Goal: Task Accomplishment & Management: Use online tool/utility

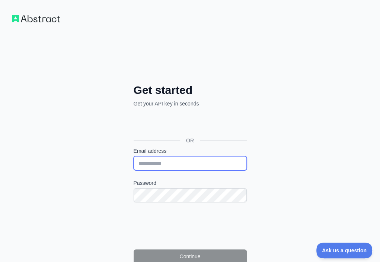
click at [134, 156] on input "Email address" at bounding box center [190, 163] width 113 height 14
paste input "**********"
type input "**********"
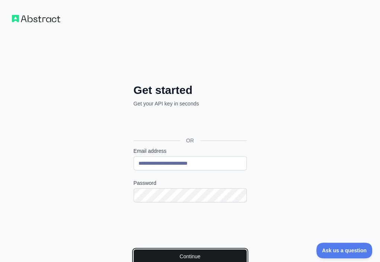
click at [146, 249] on button "Continue" at bounding box center [190, 256] width 113 height 14
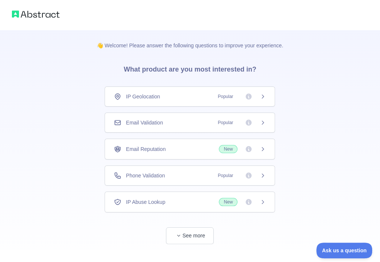
click at [194, 116] on div "Email Validation Popular" at bounding box center [190, 123] width 171 height 20
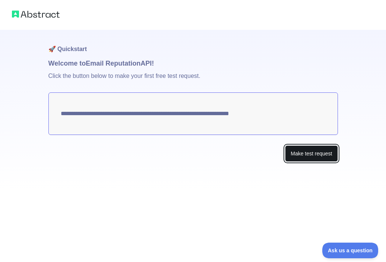
click at [297, 148] on button "Make test request" at bounding box center [311, 153] width 53 height 17
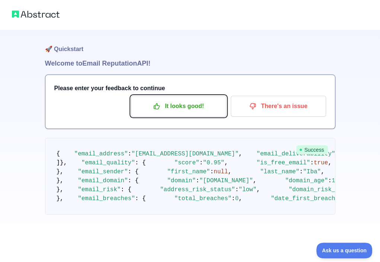
click at [179, 101] on p "It looks good!" at bounding box center [179, 106] width 84 height 13
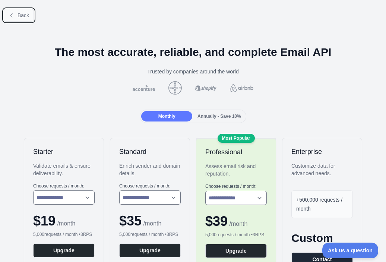
click at [20, 13] on span "Back" at bounding box center [24, 15] width 12 height 6
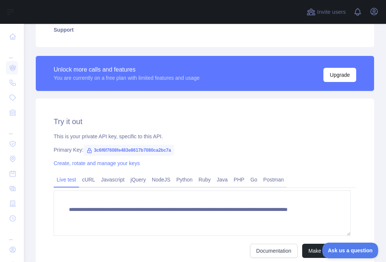
scroll to position [183, 0]
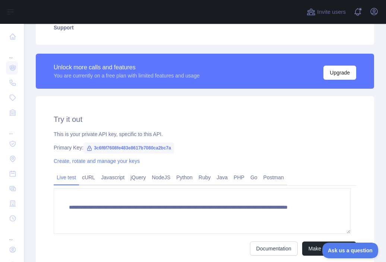
click at [155, 146] on span "3c6f6f7608fe483e8617b7080ca2bc7a" at bounding box center [128, 147] width 91 height 11
copy span "3c6f6f7608fe483e8617b7080ca2bc7a"
